Goal: Check status: Check status

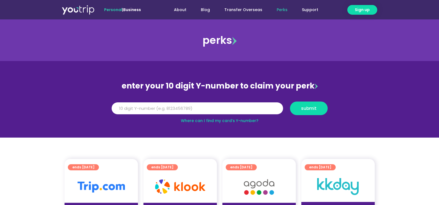
click at [221, 120] on link "Where can I find my card’s Y-number?" at bounding box center [220, 121] width 78 height 6
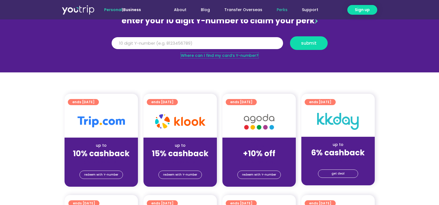
scroll to position [55, 0]
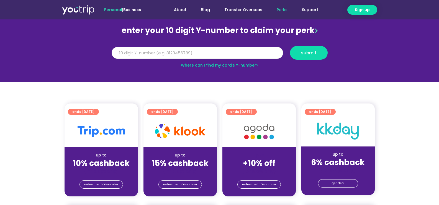
click at [138, 53] on input "Y Number" at bounding box center [197, 53] width 171 height 12
click at [307, 53] on span "submit" at bounding box center [309, 53] width 16 height 4
click at [309, 52] on span "submit" at bounding box center [309, 53] width 16 height 4
type input "5"
type input "8165140995"
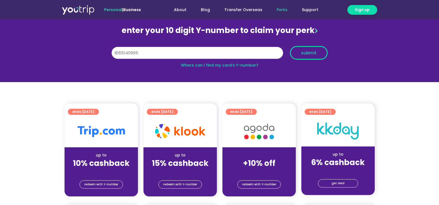
click at [305, 54] on span "submit" at bounding box center [309, 53] width 16 height 4
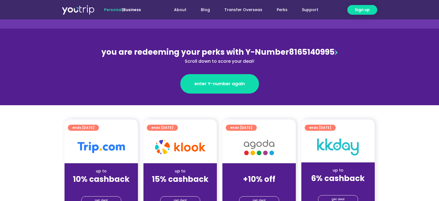
scroll to position [55, 0]
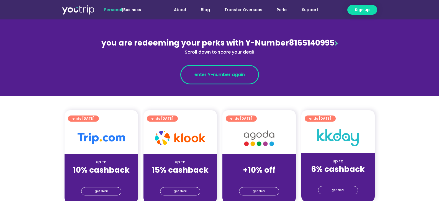
click at [221, 73] on span "enter Y-number again" at bounding box center [219, 74] width 50 height 7
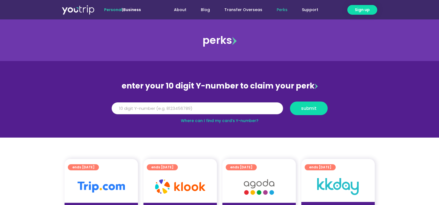
click at [141, 110] on input "Y Number" at bounding box center [197, 108] width 171 height 12
type input "8165140995"
click at [305, 108] on span "submit" at bounding box center [309, 108] width 16 height 4
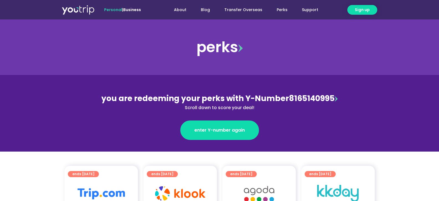
click at [119, 11] on span "Personal" at bounding box center [113, 10] width 18 height 6
